Goal: Information Seeking & Learning: Learn about a topic

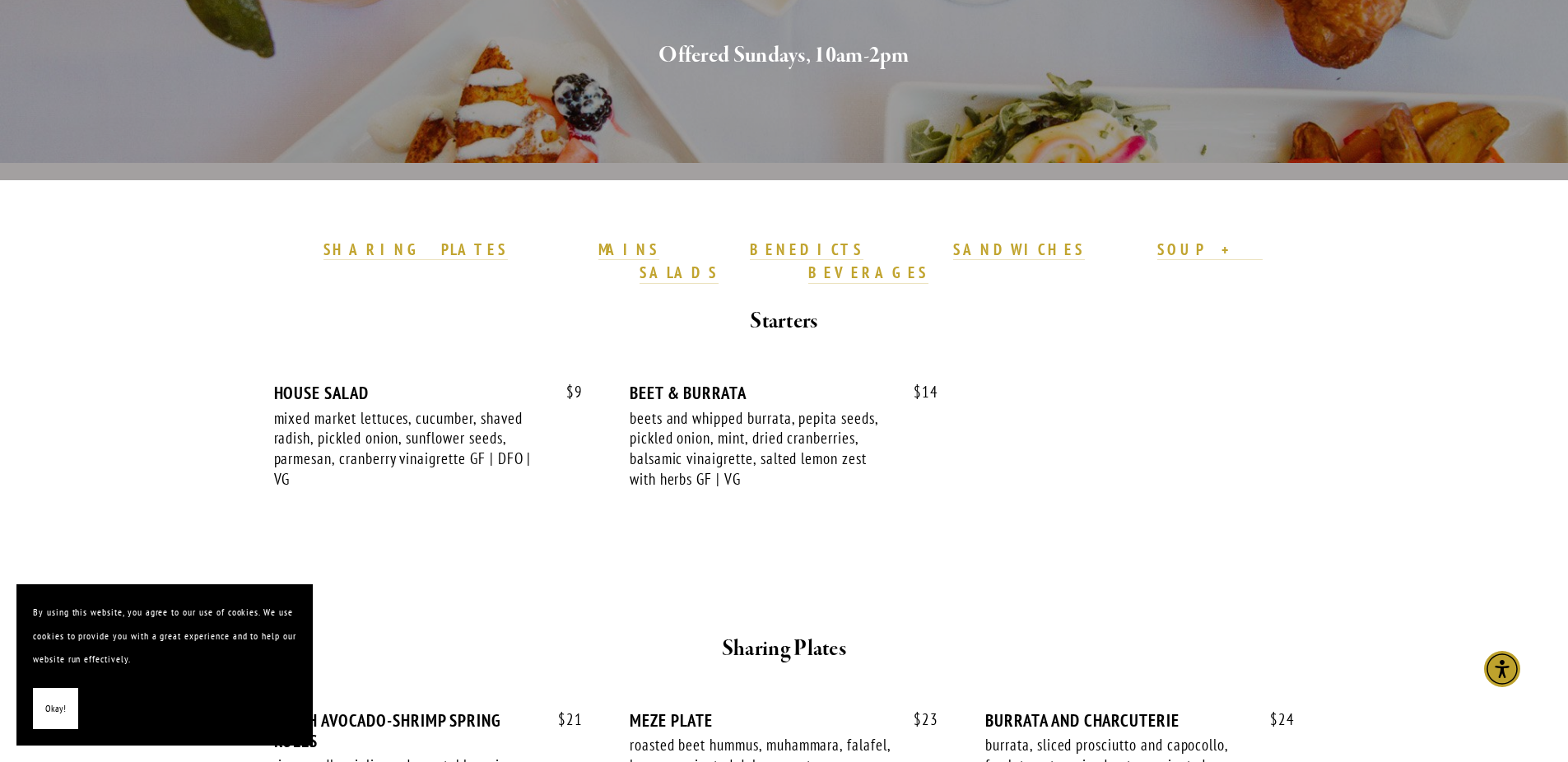
scroll to position [320, 0]
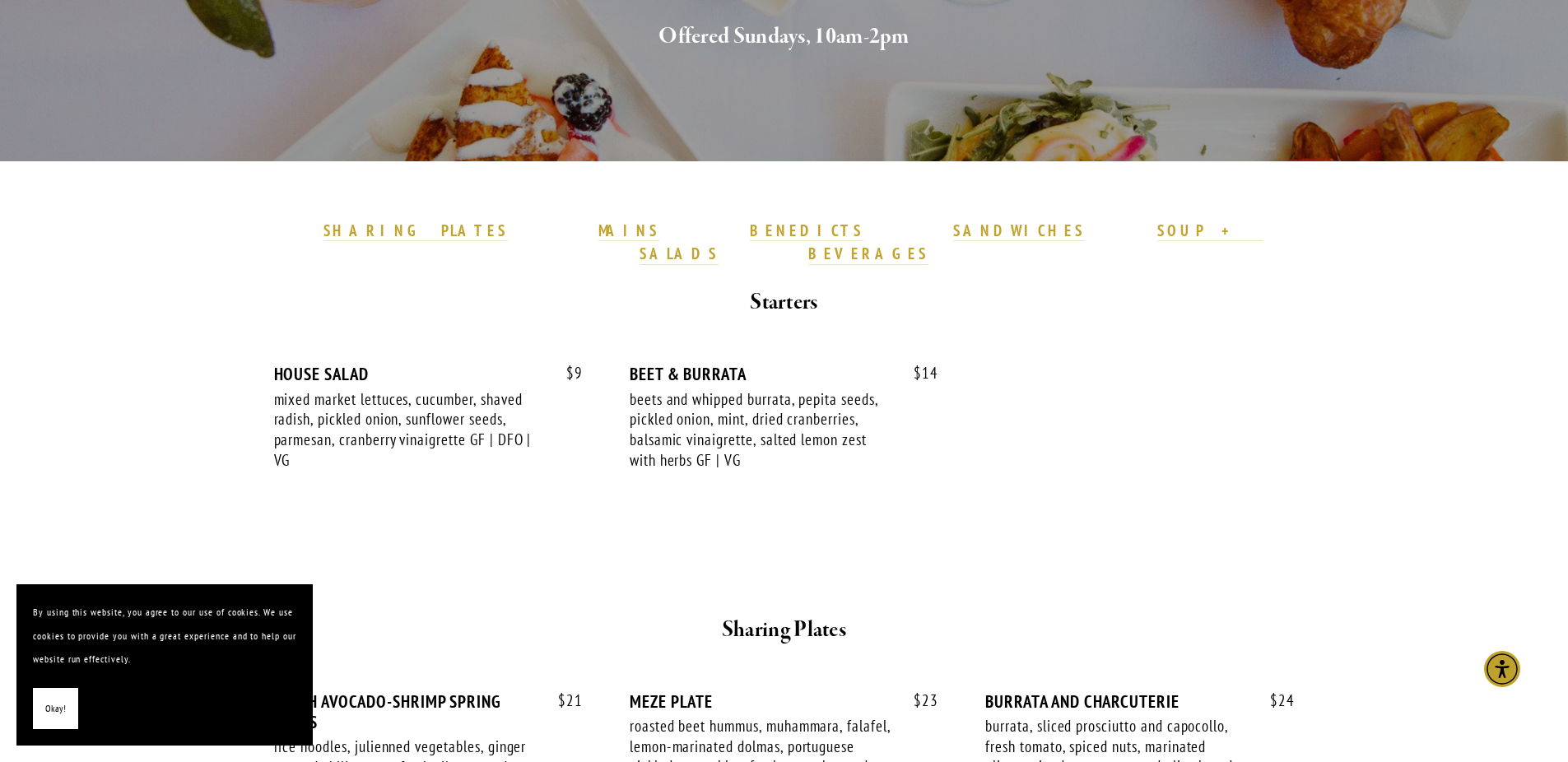
drag, startPoint x: 366, startPoint y: 355, endPoint x: 512, endPoint y: 470, distance: 185.9
click at [511, 458] on div "$ 9 HOUSE SALAD mixed market lettuces, cucumber, shaved radish, pickled onion, …" at bounding box center [428, 433] width 309 height 137
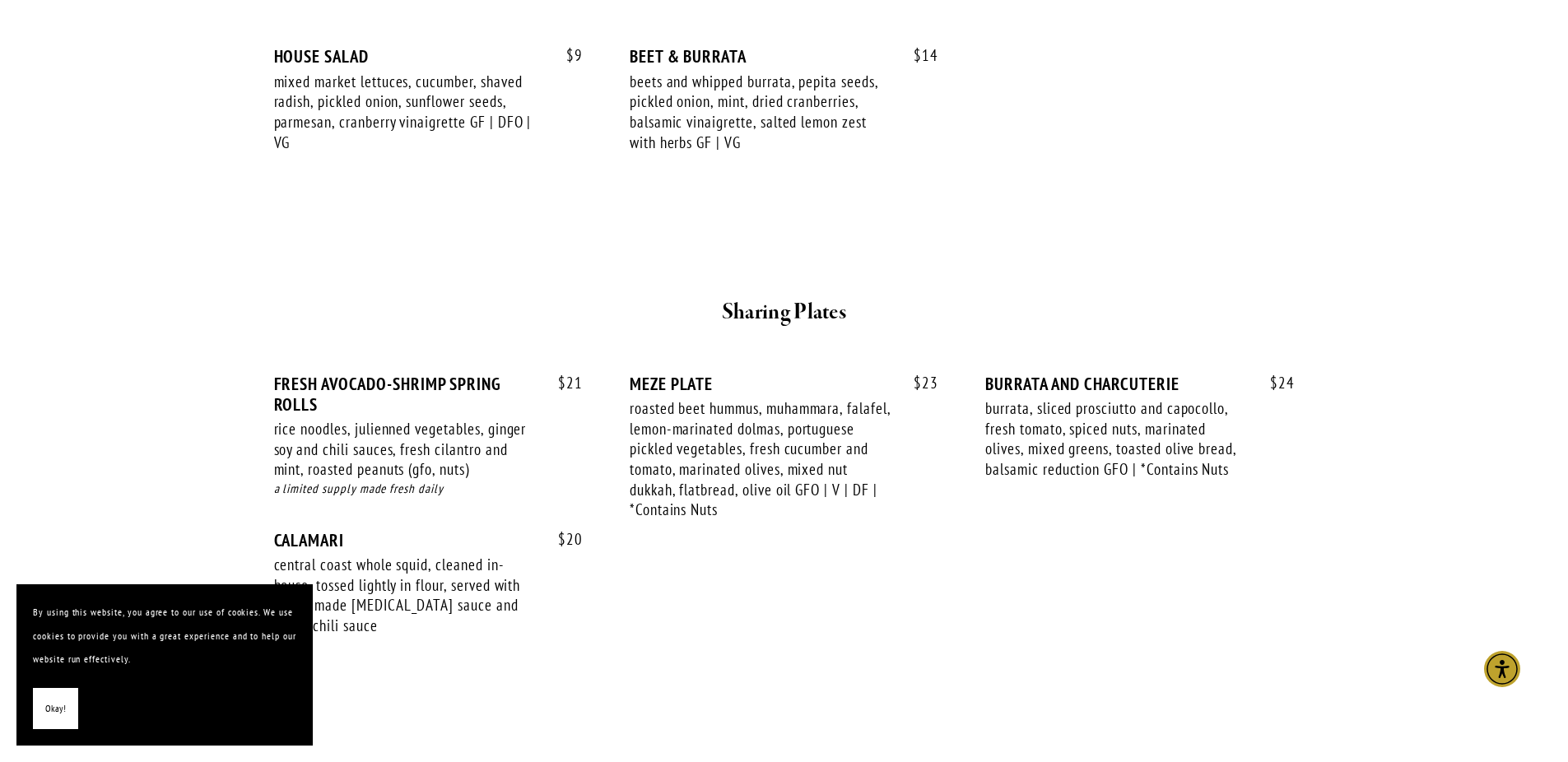
scroll to position [656, 0]
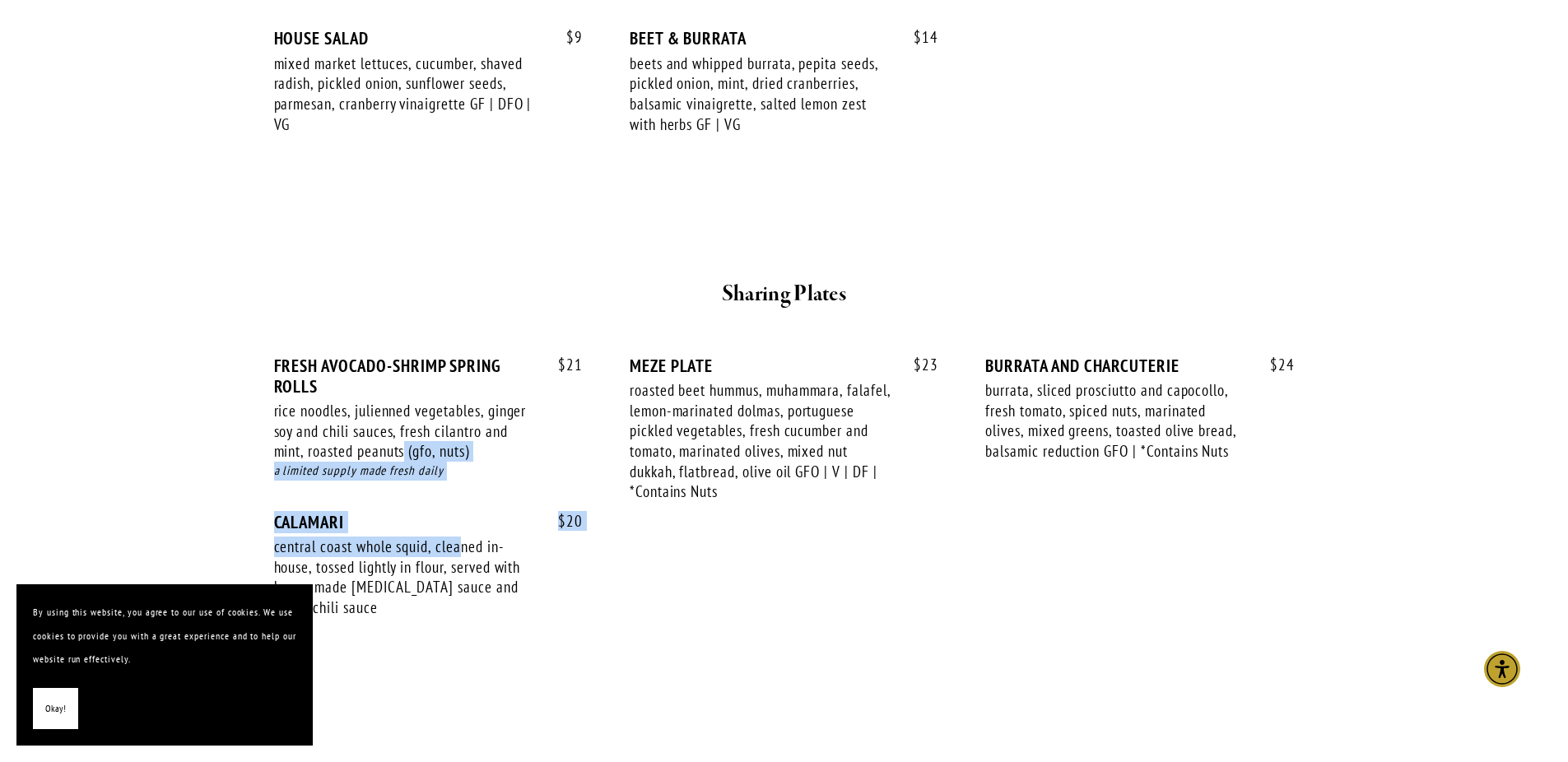
drag, startPoint x: 433, startPoint y: 471, endPoint x: 404, endPoint y: 415, distance: 63.1
click at [404, 417] on div "$ 21 FRESH AVOCADO-SHRIMP SPRING ROLLS rice noodles, julienned vegetables, ging…" at bounding box center [784, 502] width 1020 height 294
click at [404, 415] on div "rice noodles, julienned vegetables, ginger soy and chili sauces, fresh cilantro…" at bounding box center [404, 431] width 262 height 61
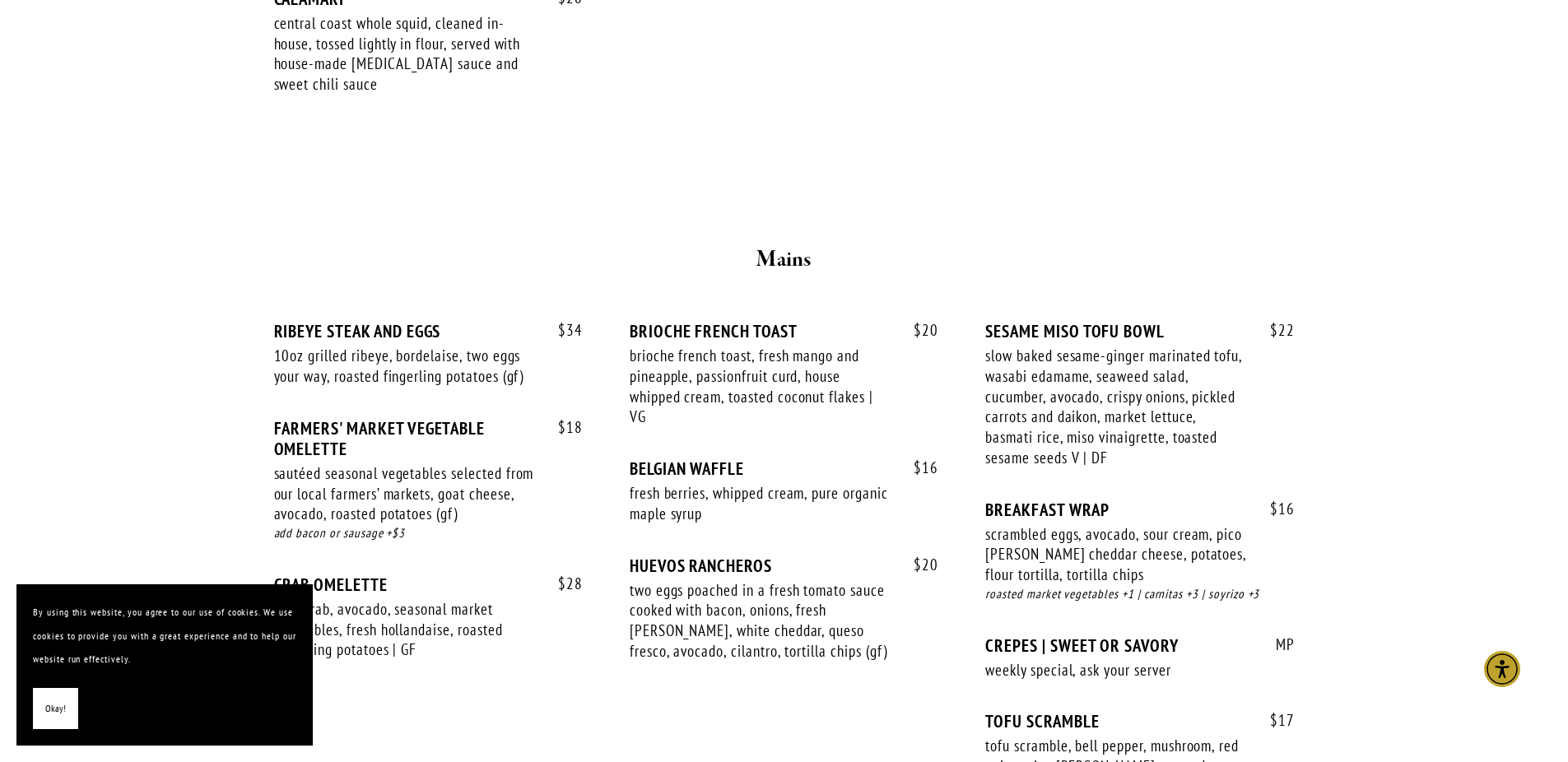
scroll to position [1254, 0]
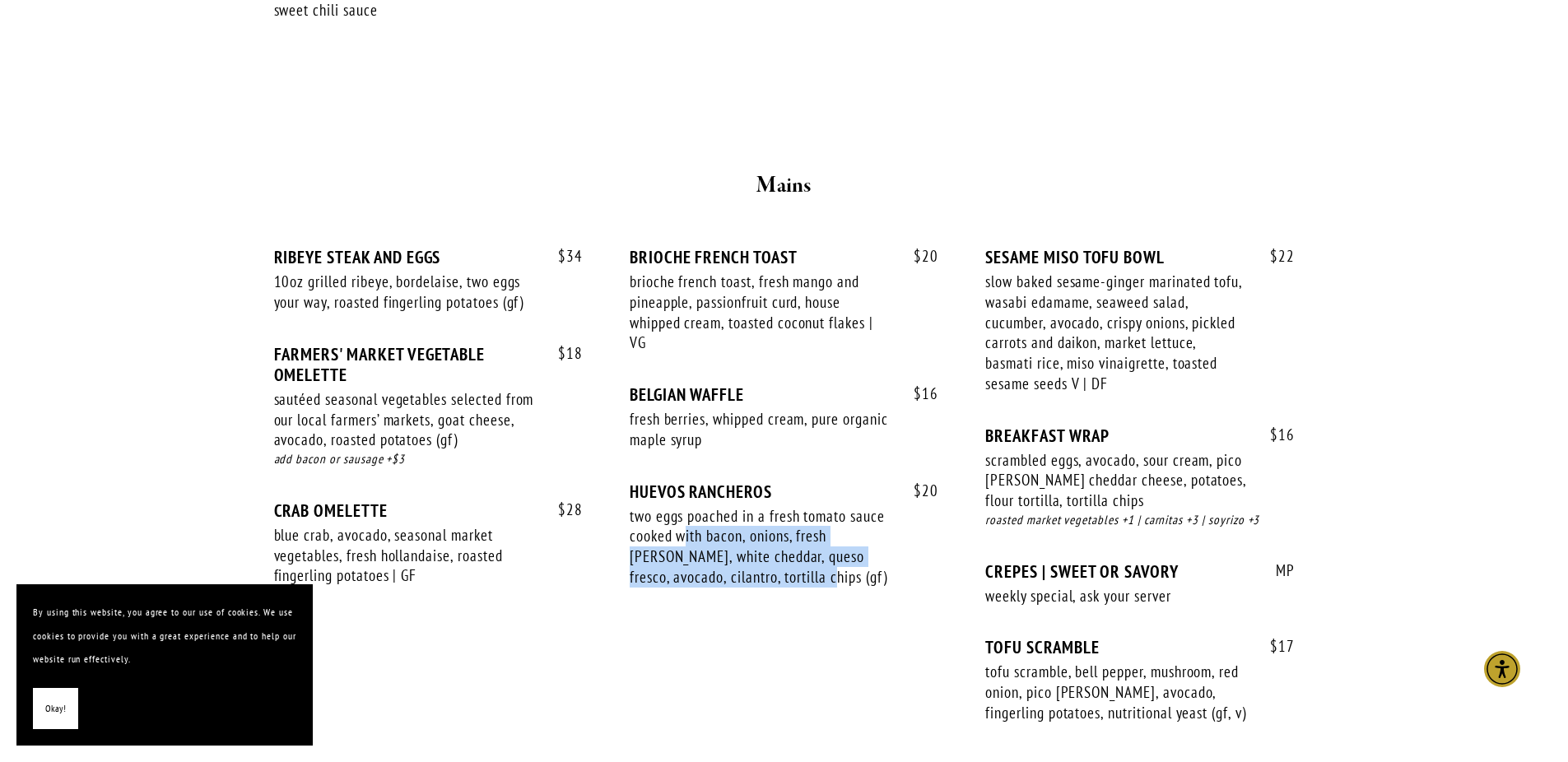
drag, startPoint x: 686, startPoint y: 505, endPoint x: 780, endPoint y: 564, distance: 111.0
click at [780, 564] on div "$ 20 HUEVOS RANCHEROS two eggs poached in a fresh tomato sauce cooked with baco…" at bounding box center [784, 550] width 309 height 137
drag, startPoint x: 780, startPoint y: 564, endPoint x: 789, endPoint y: 562, distance: 9.2
click at [780, 564] on div "$ 20 HUEVOS RANCHEROS two eggs poached in a fresh tomato sauce cooked with baco…" at bounding box center [784, 550] width 309 height 137
drag, startPoint x: 789, startPoint y: 562, endPoint x: 638, endPoint y: 506, distance: 161.0
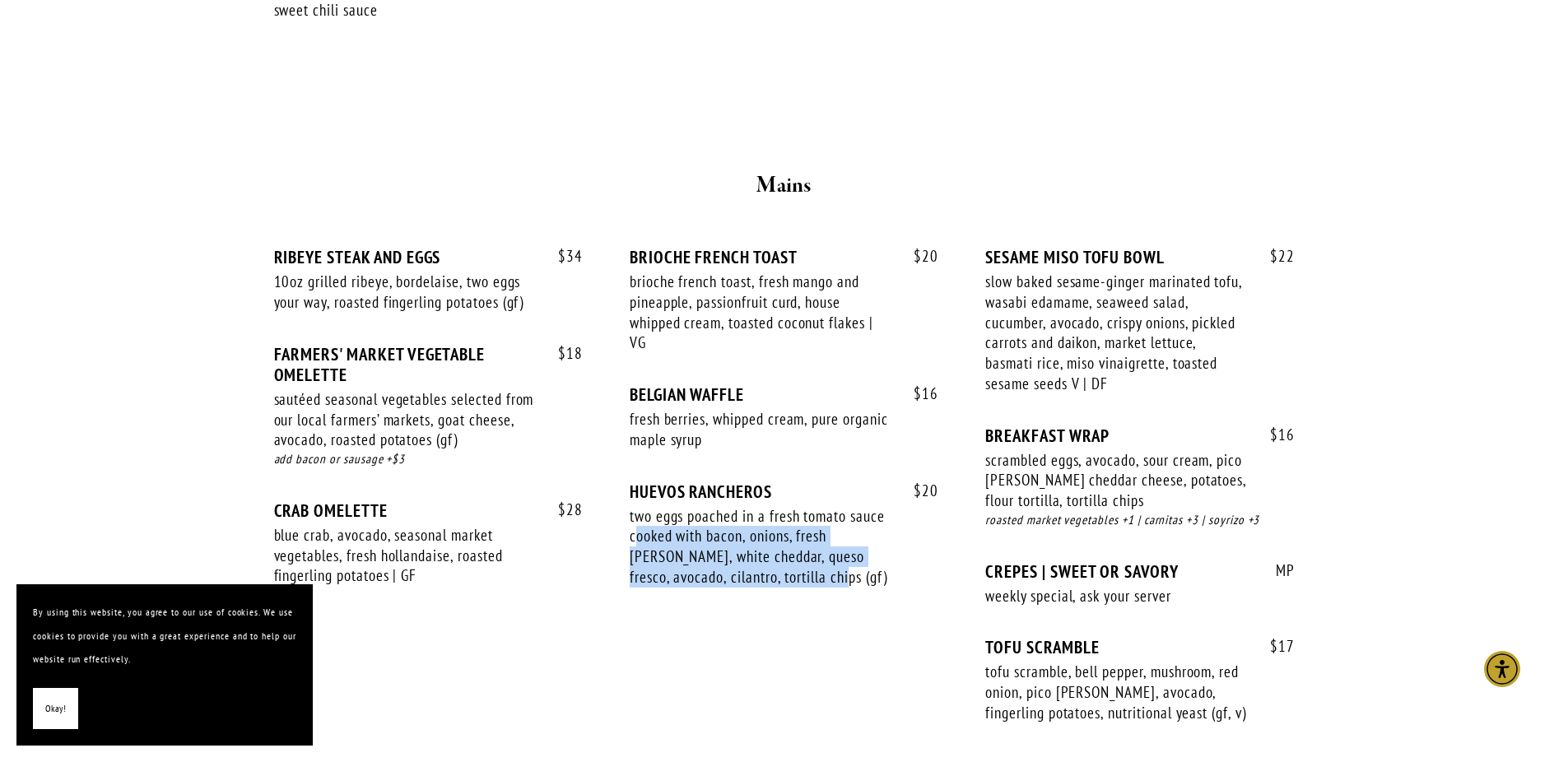
click at [638, 507] on div "two eggs poached in a fresh tomato sauce cooked with bacon, onions, fresh [PERS…" at bounding box center [760, 547] width 262 height 81
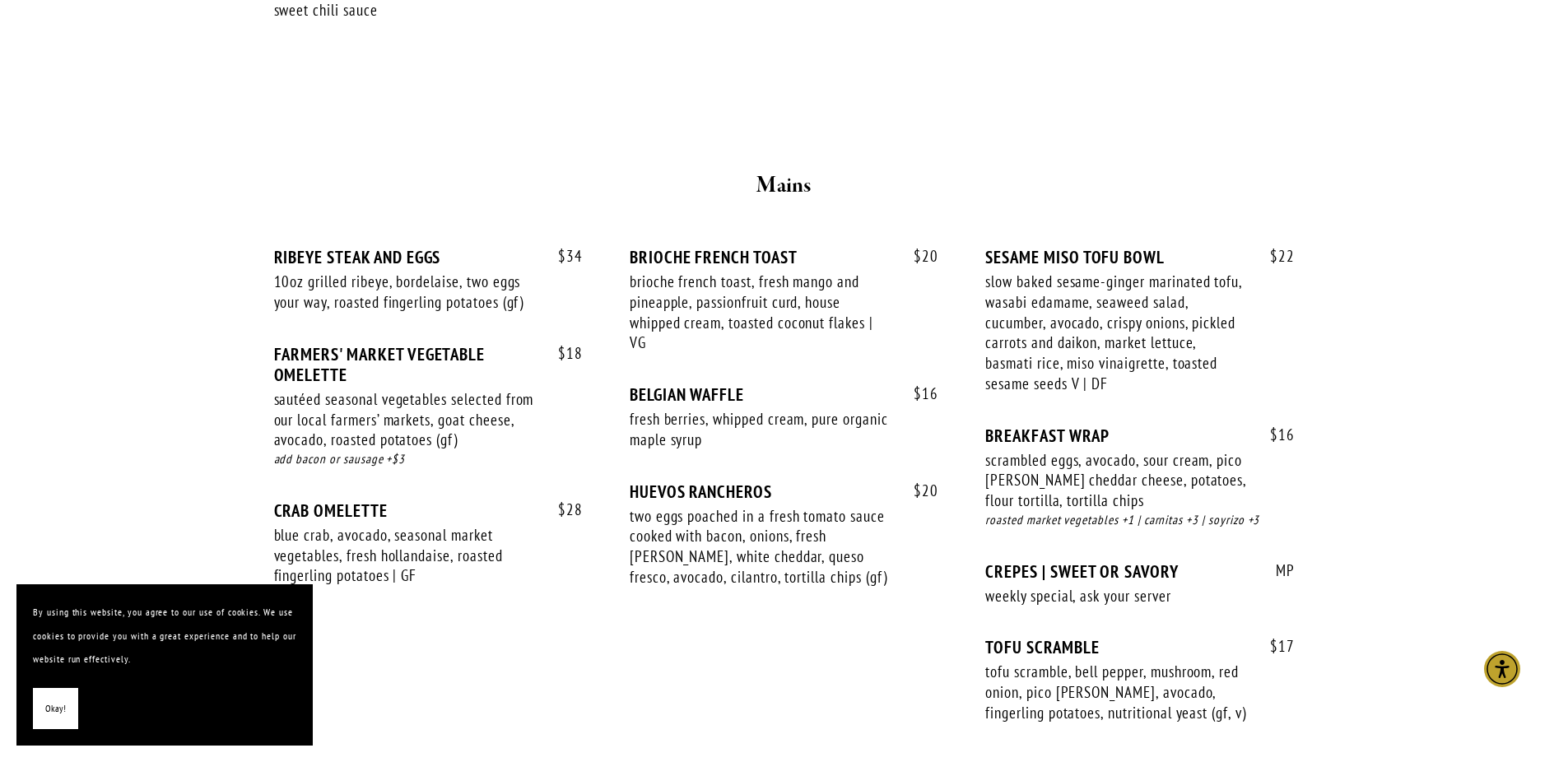
click at [639, 507] on div "two eggs poached in a fresh tomato sauce cooked with bacon, onions, fresh [PERS…" at bounding box center [760, 547] width 262 height 81
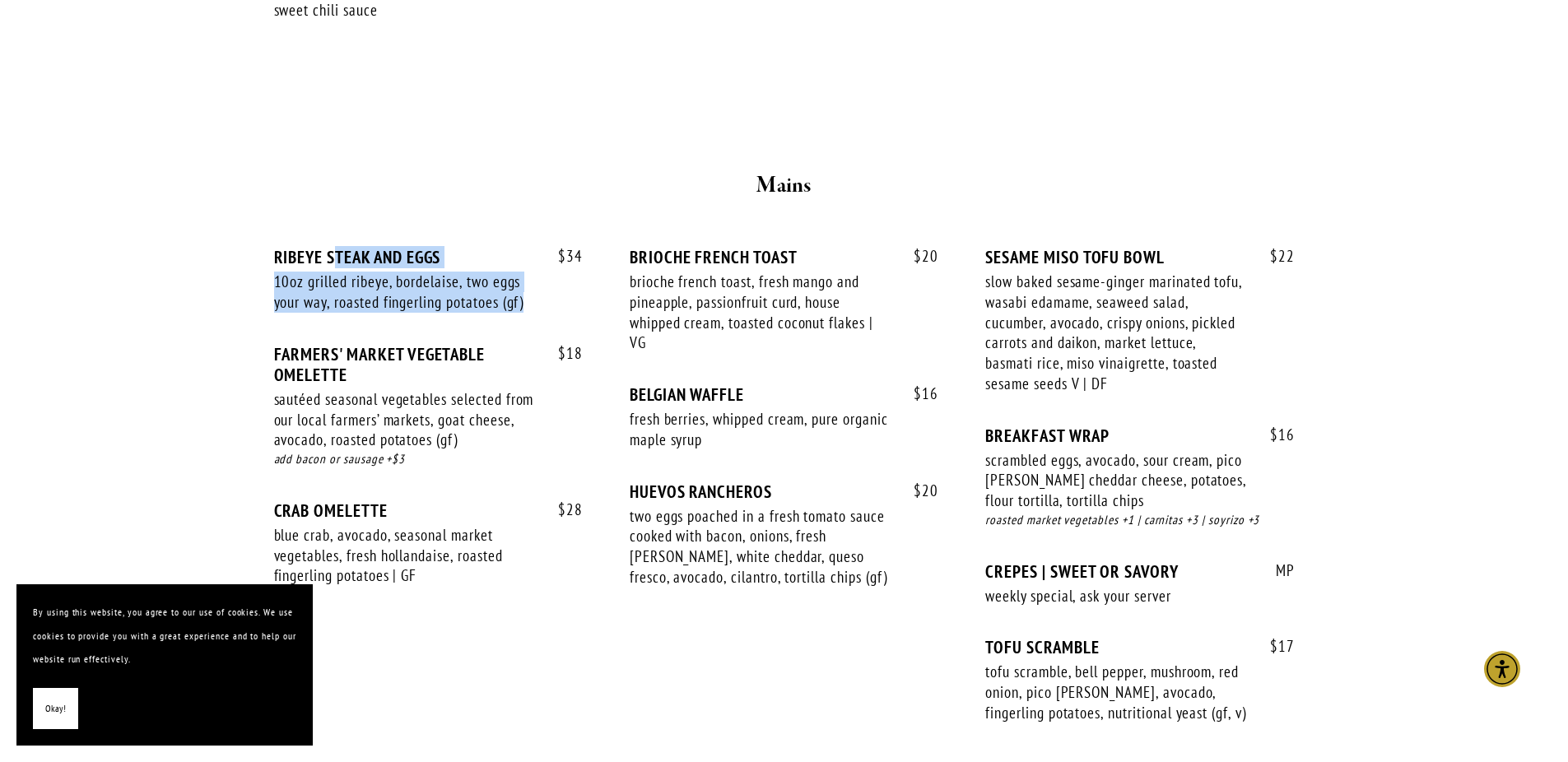
drag, startPoint x: 337, startPoint y: 230, endPoint x: 449, endPoint y: 305, distance: 134.8
click at [449, 305] on div "$ 34 RIBEYE STEAK AND EGGS 10oz grilled ribeye, bordelaise, two eggs your way, …" at bounding box center [428, 295] width 309 height 96
drag, startPoint x: 481, startPoint y: 284, endPoint x: 342, endPoint y: 226, distance: 150.6
click at [342, 247] on div "$ 34 RIBEYE STEAK AND EGGS 10oz grilled ribeye, bordelaise, two eggs your way, …" at bounding box center [428, 295] width 309 height 96
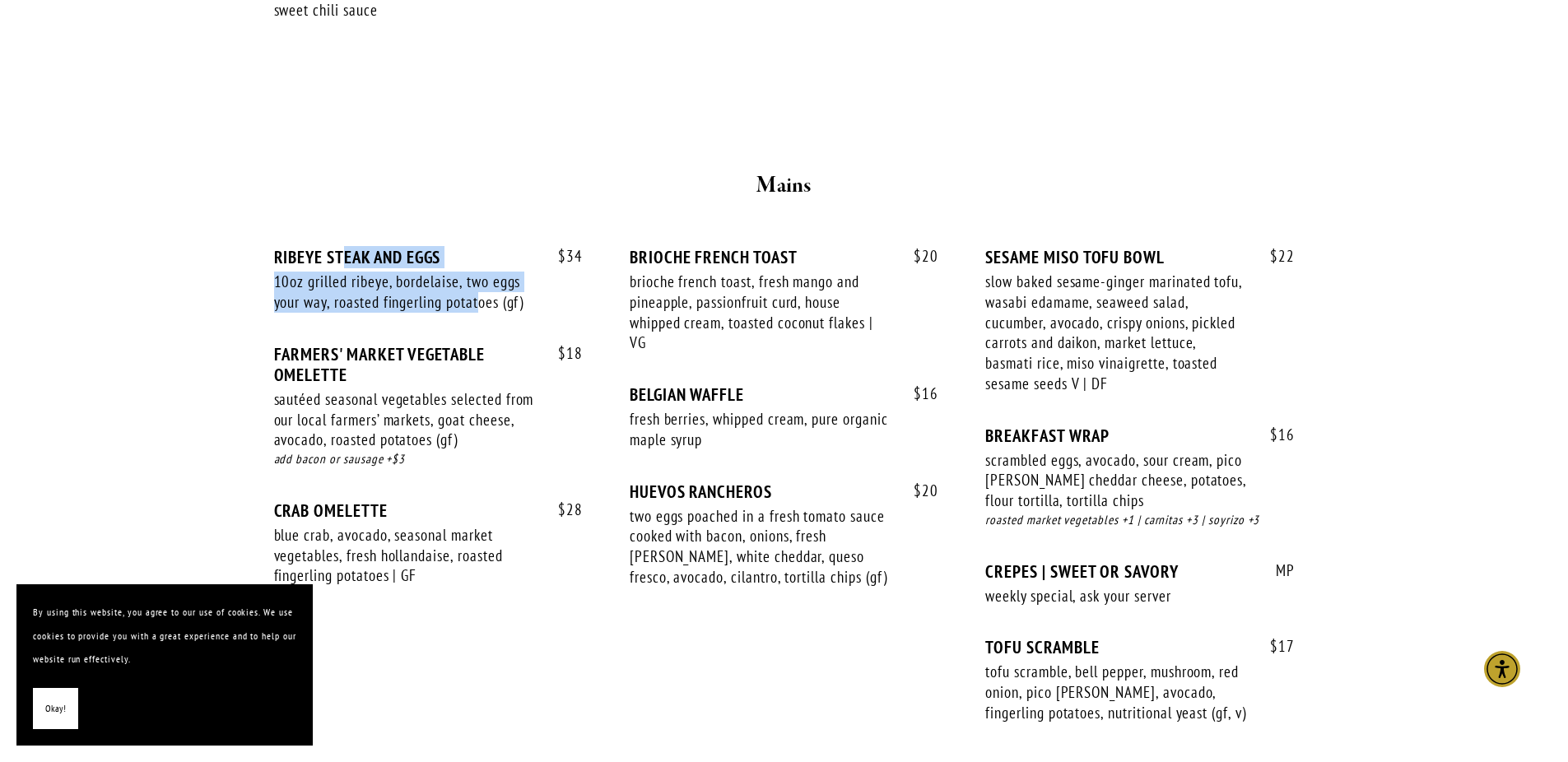
click at [342, 247] on div "RIBEYE STEAK AND EGGS" at bounding box center [428, 257] width 309 height 21
drag, startPoint x: 318, startPoint y: 226, endPoint x: 488, endPoint y: 272, distance: 176.1
click at [487, 272] on div "$ 34 RIBEYE STEAK AND EGGS 10oz grilled ribeye, bordelaise, two eggs your way, …" at bounding box center [428, 295] width 309 height 96
click at [489, 273] on div "10oz grilled ribeye, bordelaise, two eggs your way, roasted fingerling potatoes…" at bounding box center [404, 291] width 262 height 40
drag, startPoint x: 513, startPoint y: 275, endPoint x: 368, endPoint y: 224, distance: 153.7
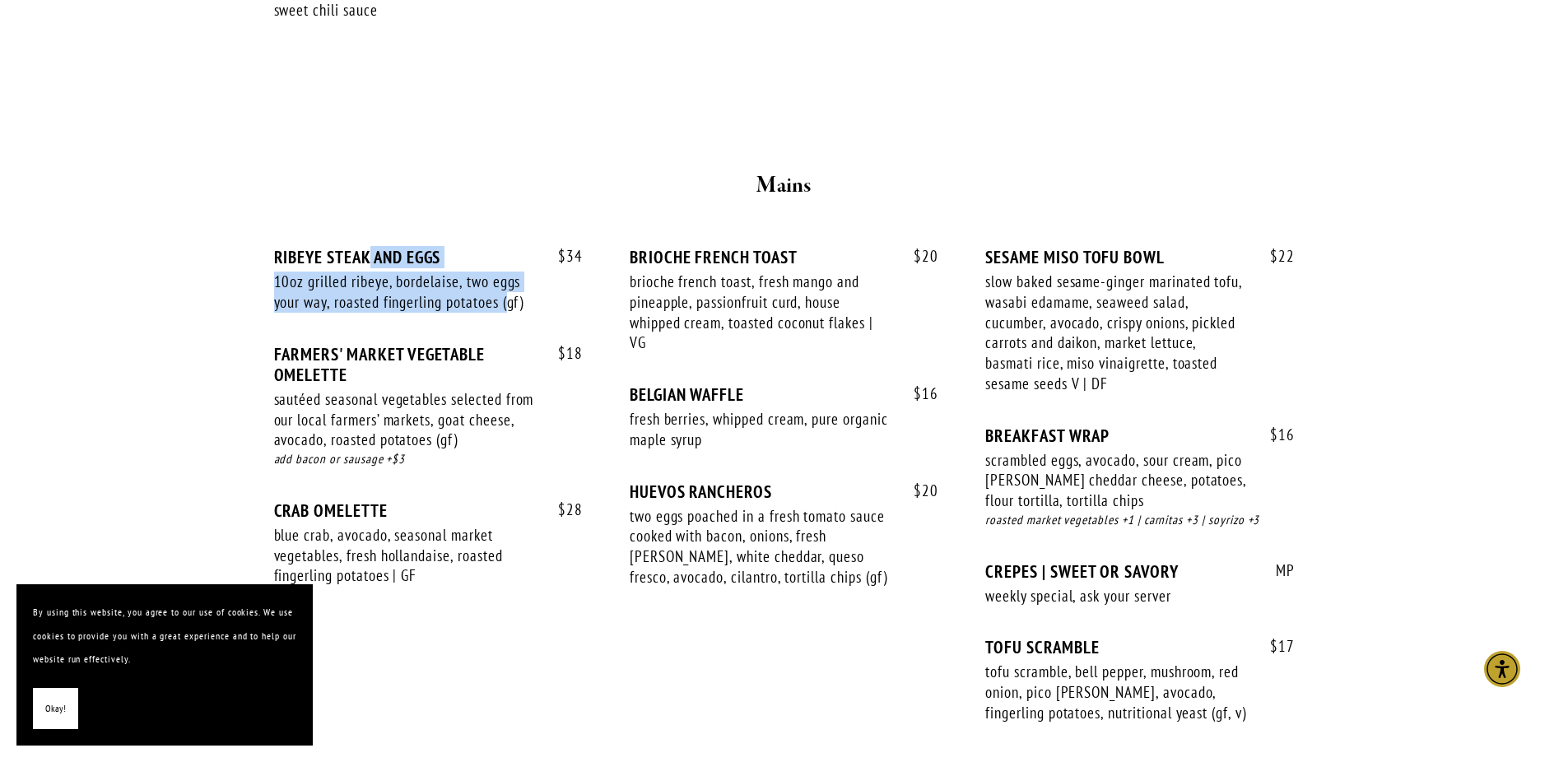
click at [368, 247] on div "$ 34 RIBEYE STEAK AND EGGS 10oz grilled ribeye, bordelaise, two eggs your way, …" at bounding box center [428, 295] width 309 height 96
click at [368, 247] on div "RIBEYE STEAK AND EGGS" at bounding box center [428, 257] width 309 height 21
drag, startPoint x: 347, startPoint y: 239, endPoint x: 560, endPoint y: 300, distance: 221.6
click at [560, 300] on div "$ 34 RIBEYE STEAK AND EGGS 10oz grilled ribeye, bordelaise, two eggs your way, …" at bounding box center [428, 295] width 309 height 96
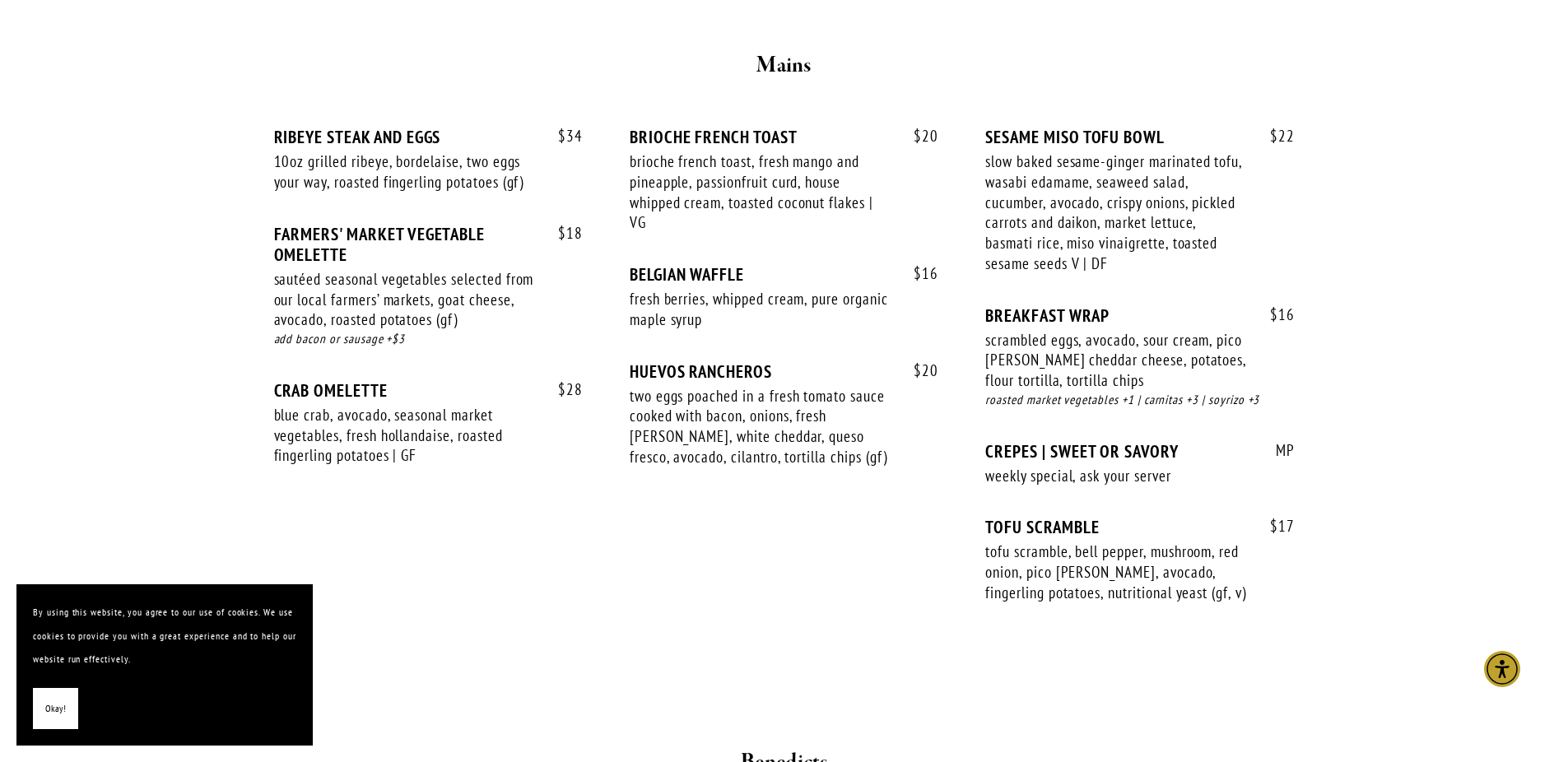
scroll to position [1382, 0]
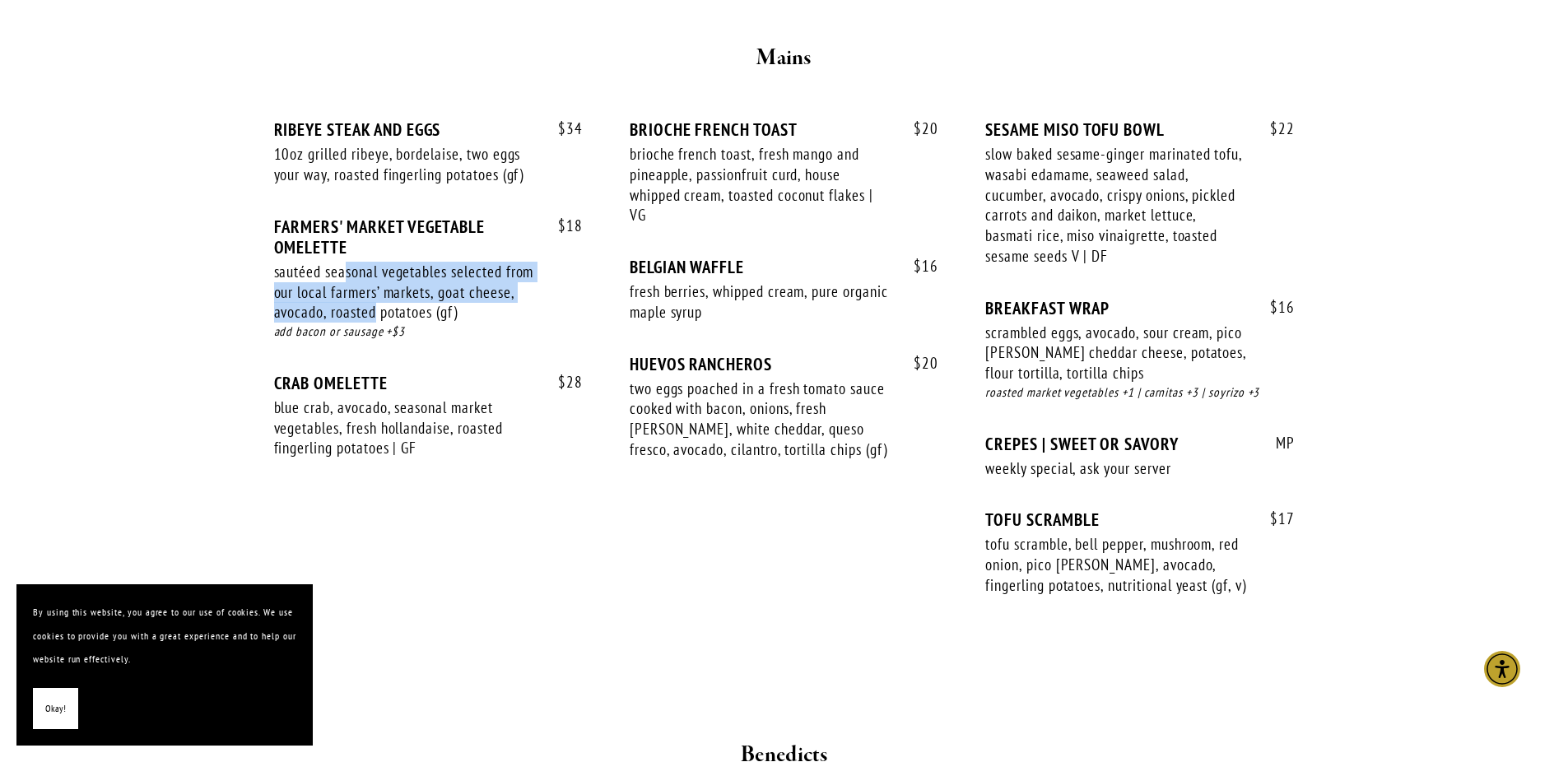
drag, startPoint x: 348, startPoint y: 252, endPoint x: 422, endPoint y: 298, distance: 87.1
click at [422, 298] on div "sautéed seasonal vegetables selected from our local farmers’ markets, goat chee…" at bounding box center [404, 292] width 262 height 61
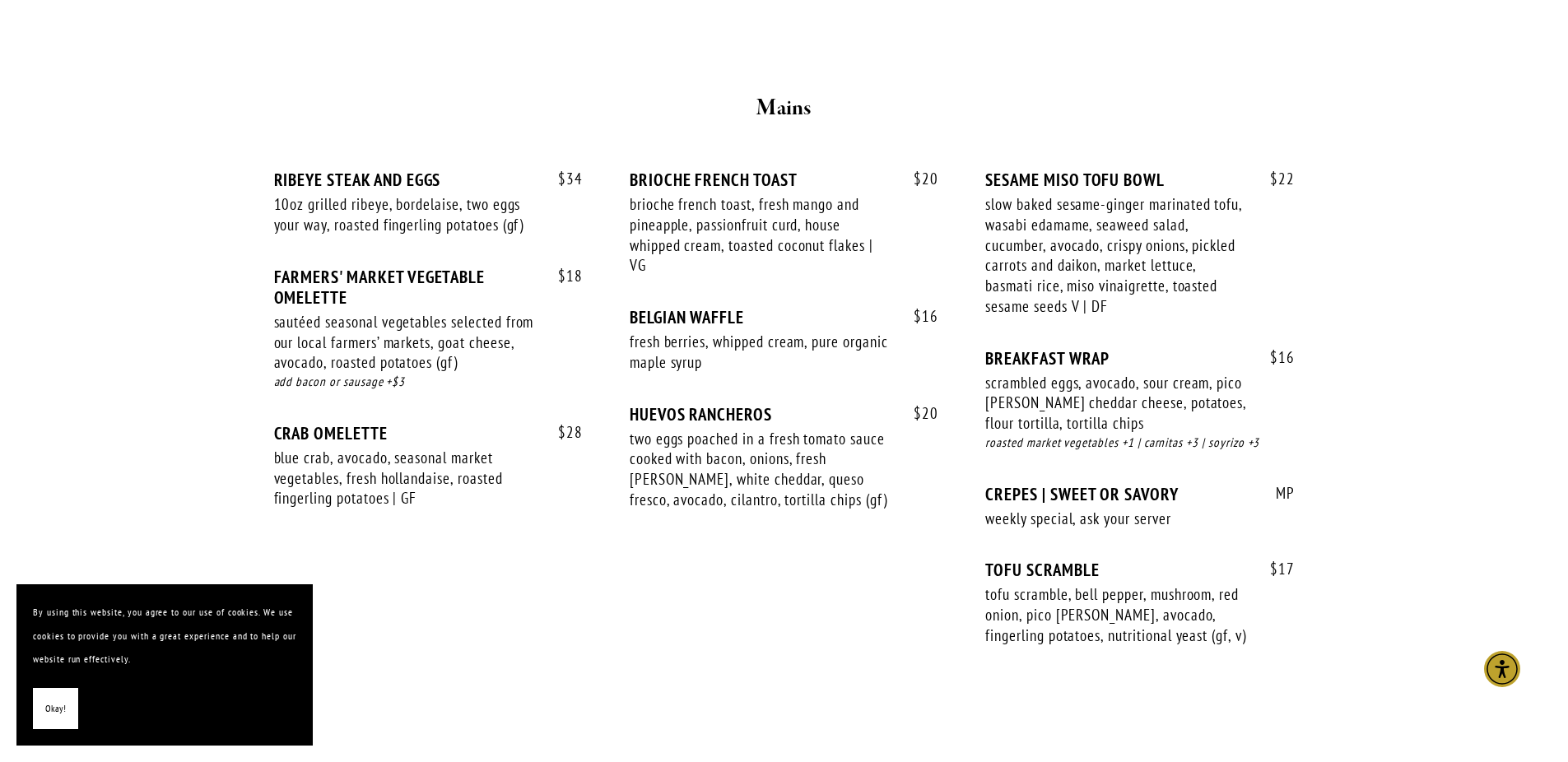
scroll to position [1360, 0]
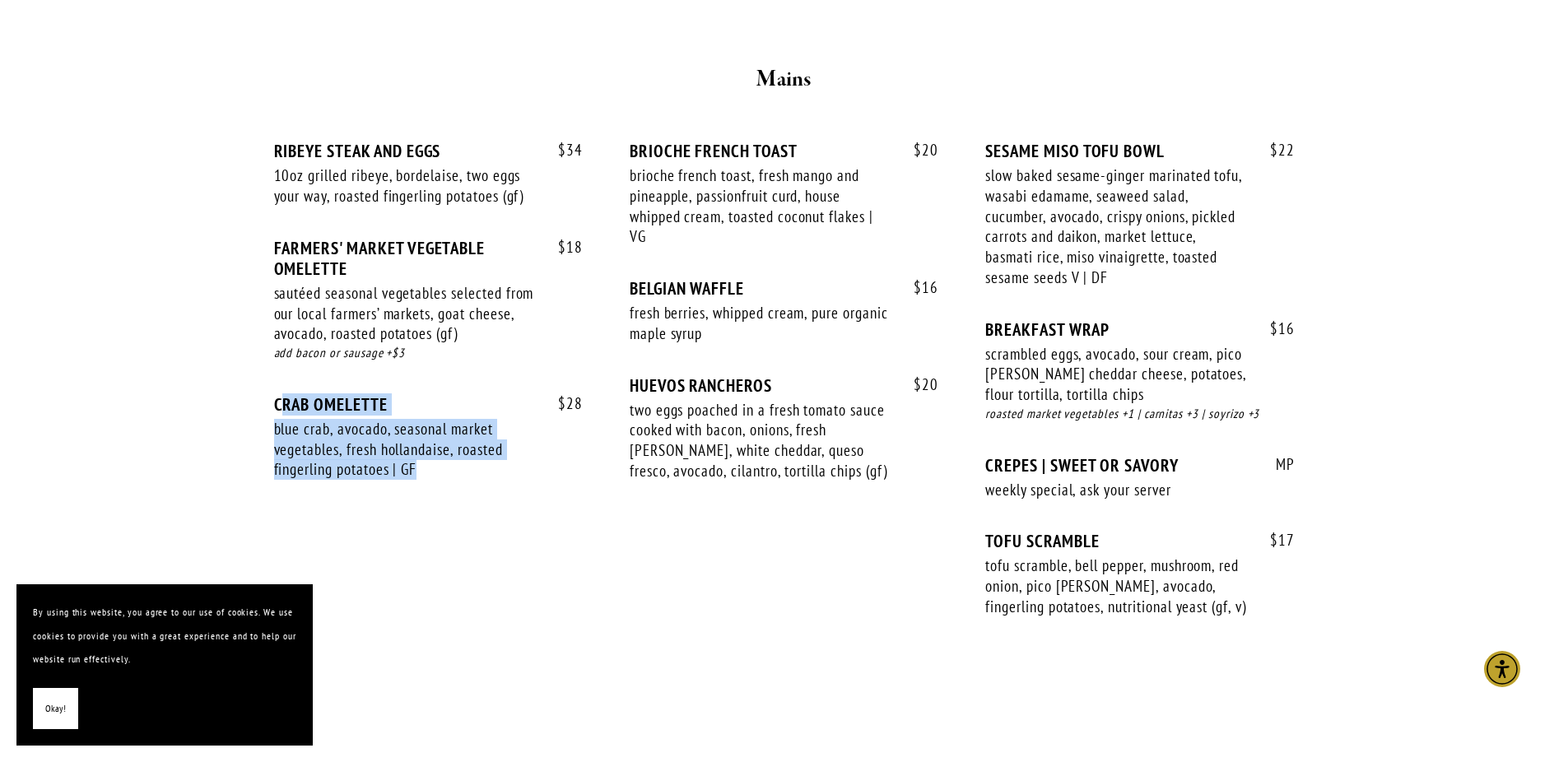
drag, startPoint x: 285, startPoint y: 384, endPoint x: 419, endPoint y: 456, distance: 152.1
click at [419, 456] on div "$ 28 CRAB OMELETTE blue crab, avocado, seasonal market vegetables, fresh hollan…" at bounding box center [428, 453] width 309 height 117
click at [429, 451] on div "blue crab, avocado, seasonal market vegetables, fresh hollandaise, roasted fing…" at bounding box center [404, 449] width 262 height 61
drag, startPoint x: 409, startPoint y: 443, endPoint x: 299, endPoint y: 396, distance: 119.6
click at [299, 419] on div "blue crab, avocado, seasonal market vegetables, fresh hollandaise, roasted fing…" at bounding box center [404, 449] width 262 height 61
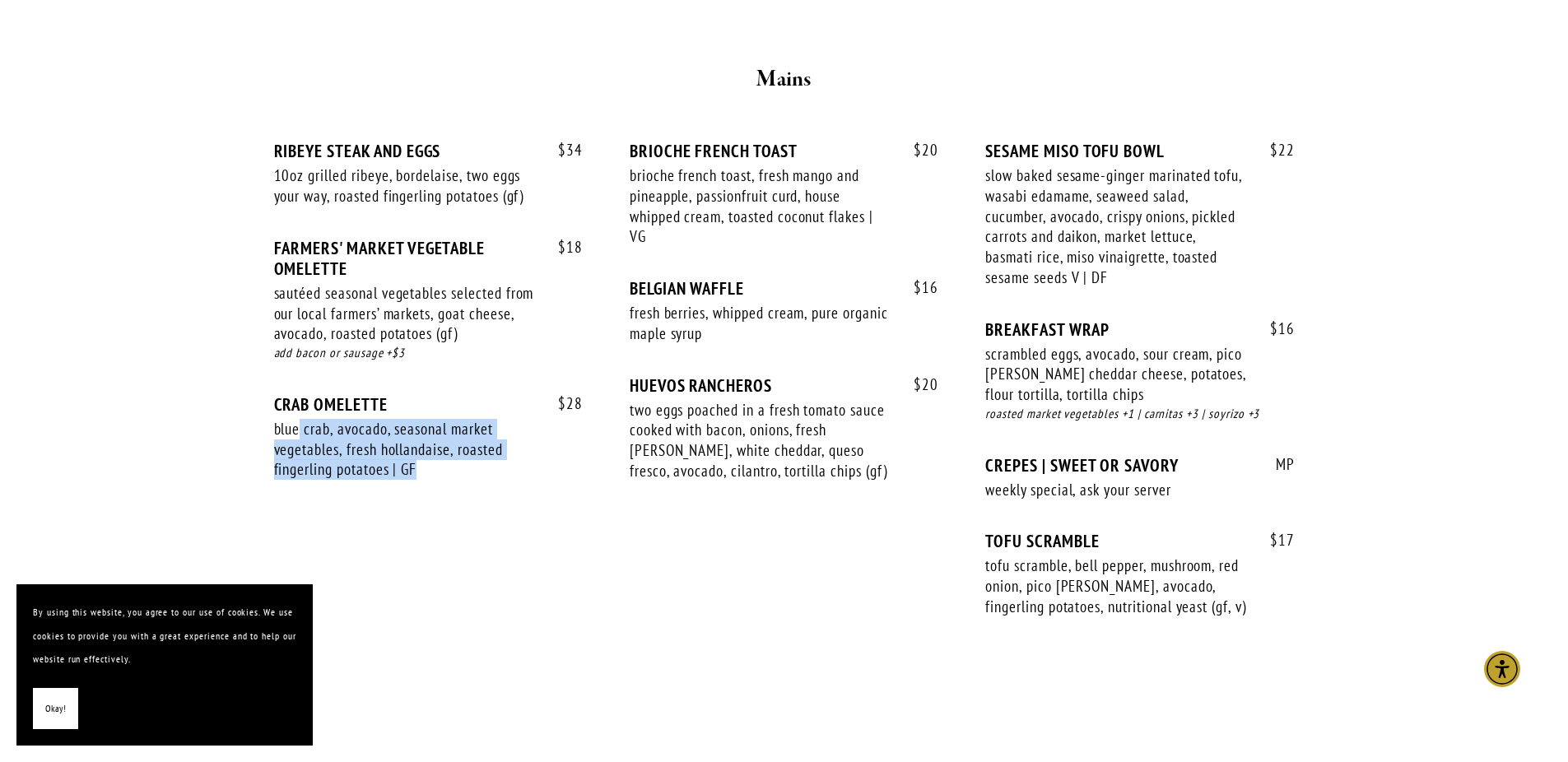
click at [299, 419] on div "blue crab, avocado, seasonal market vegetables, fresh hollandaise, roasted fing…" at bounding box center [404, 449] width 262 height 61
drag, startPoint x: 351, startPoint y: 428, endPoint x: 393, endPoint y: 436, distance: 42.8
click at [393, 436] on div "$ 28 CRAB OMELETTE blue crab, avocado, seasonal market vegetables, fresh hollan…" at bounding box center [428, 453] width 309 height 117
click at [393, 438] on div "blue crab, avocado, seasonal market vegetables, fresh hollandaise, roasted fing…" at bounding box center [404, 449] width 262 height 61
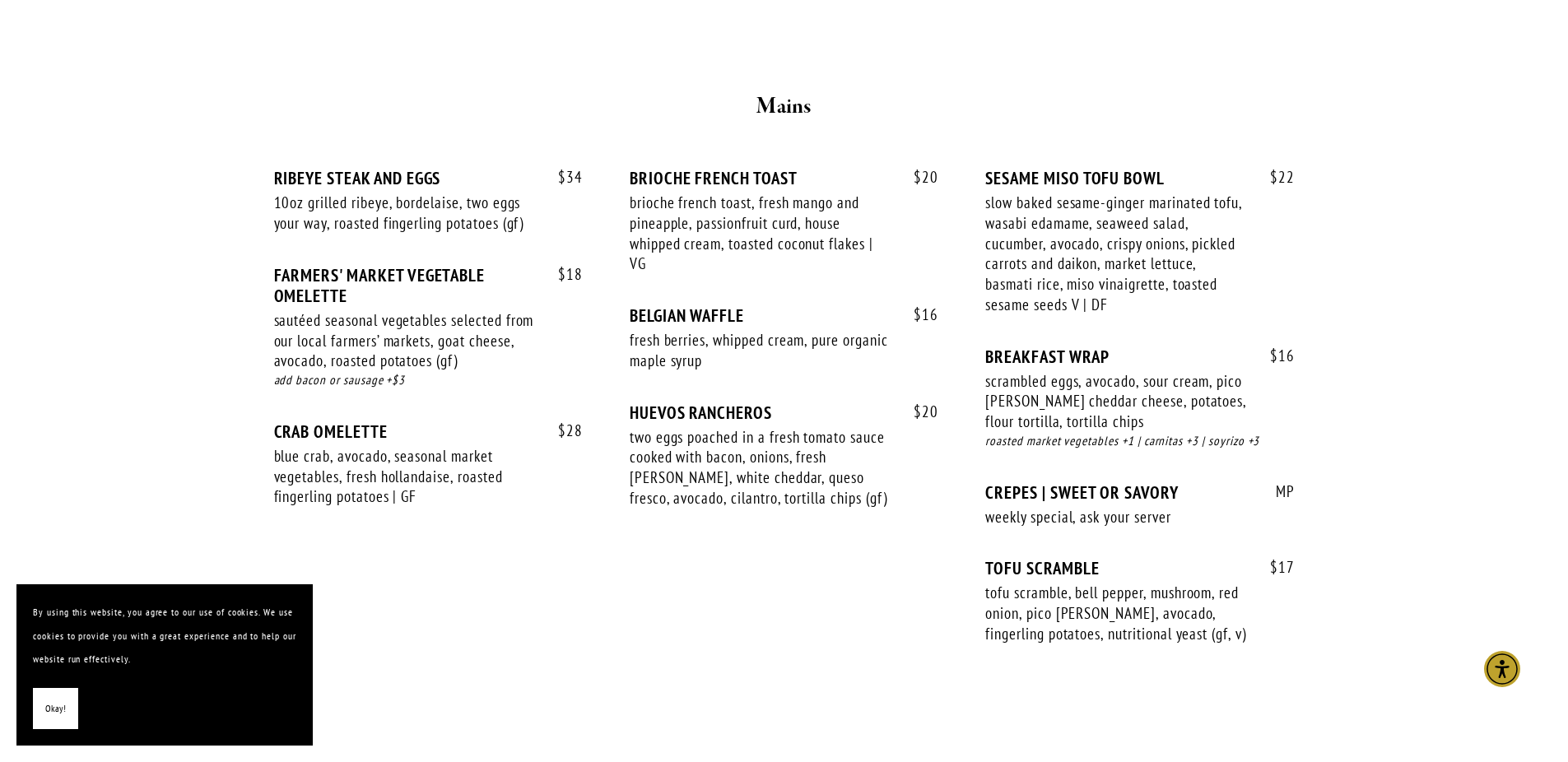
scroll to position [1331, 0]
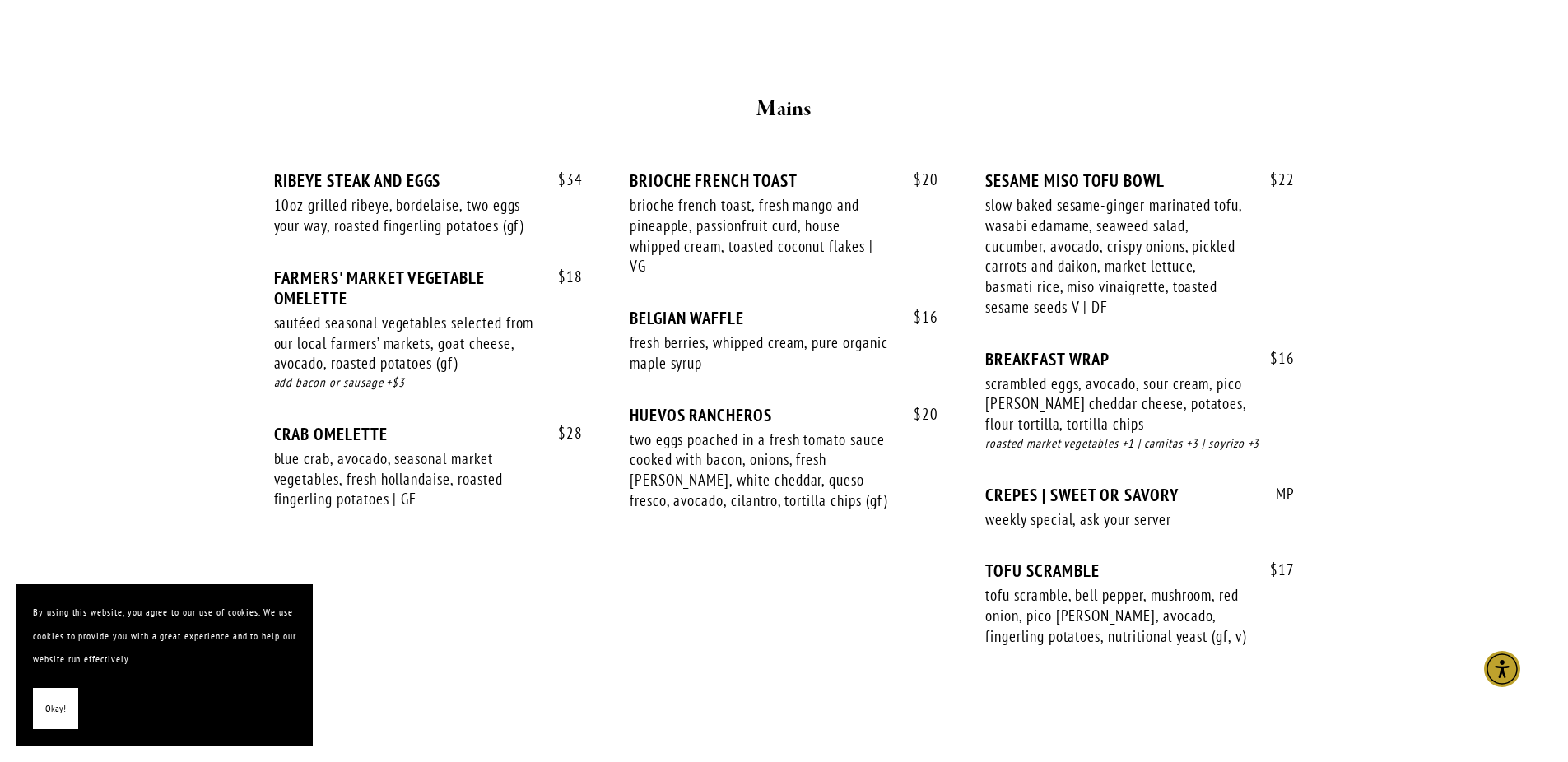
click at [38, 703] on button "Okay!" at bounding box center [55, 709] width 45 height 42
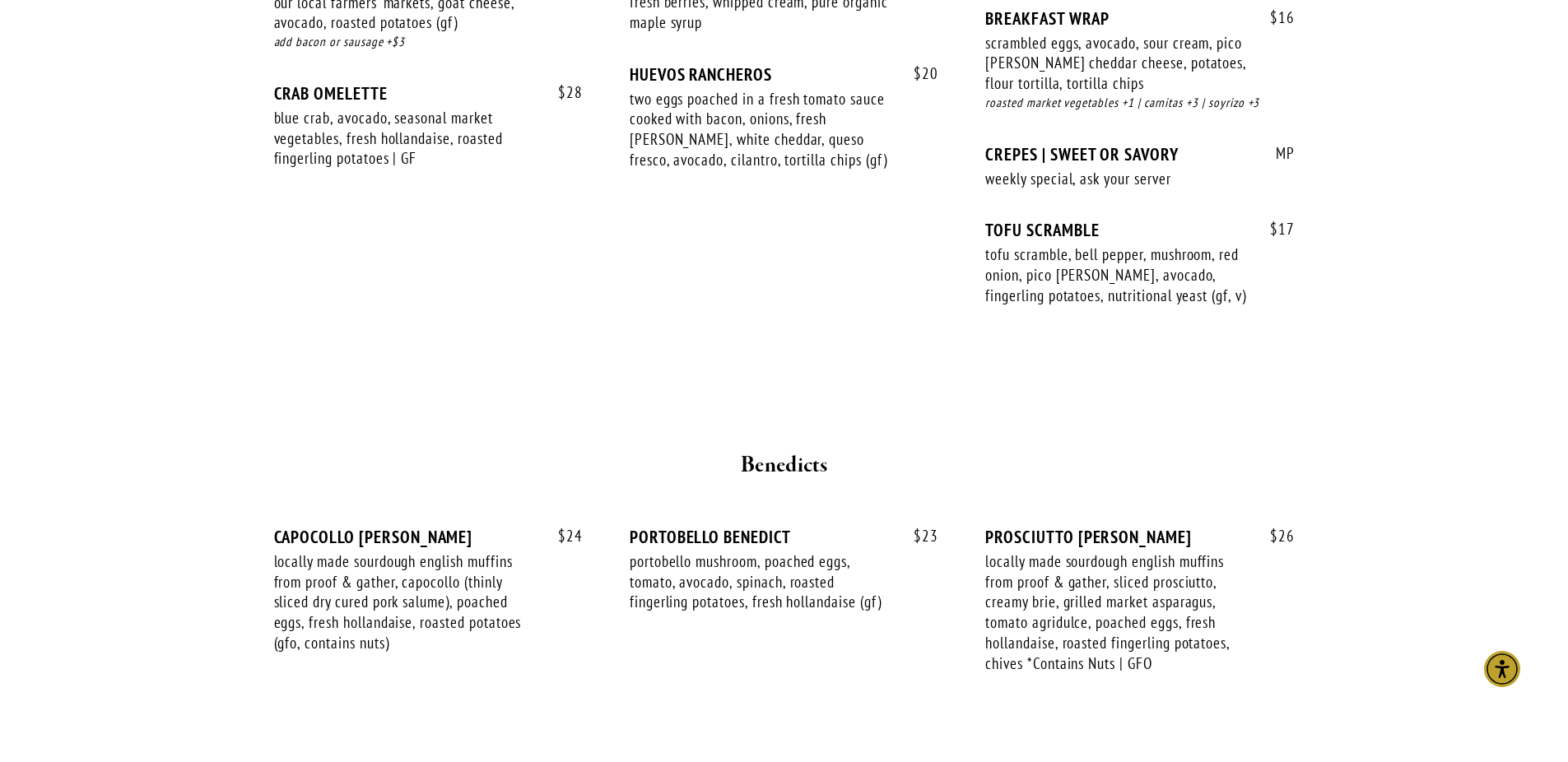
scroll to position [0, 0]
